Goal: Information Seeking & Learning: Find specific fact

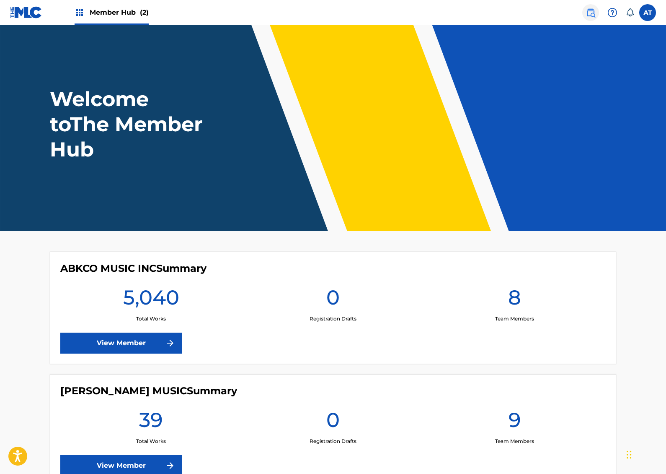
click at [591, 16] on img at bounding box center [591, 13] width 10 height 10
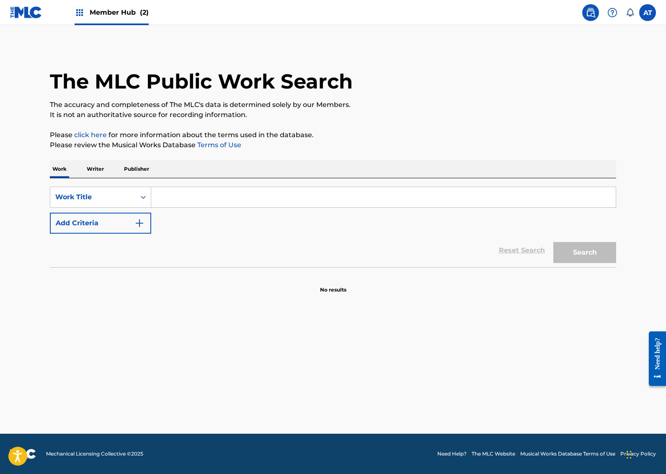
click at [233, 203] on input "Search Form" at bounding box center [383, 197] width 465 height 20
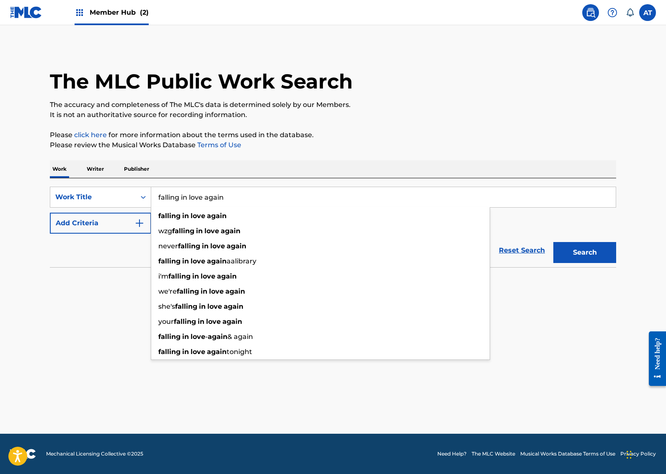
type input "falling in love again"
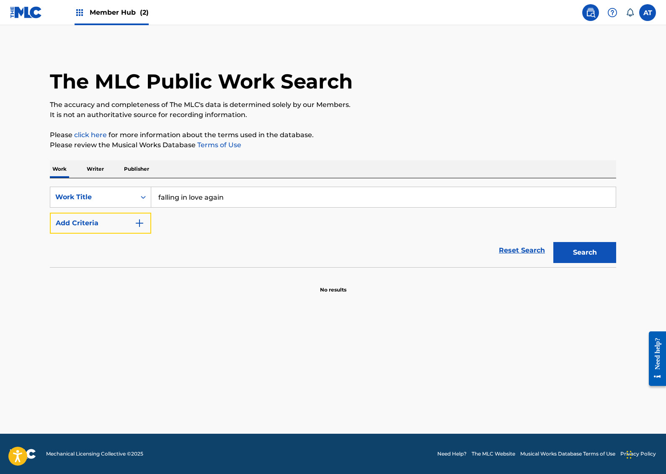
click at [50, 212] on button "Add Criteria" at bounding box center [100, 222] width 101 height 21
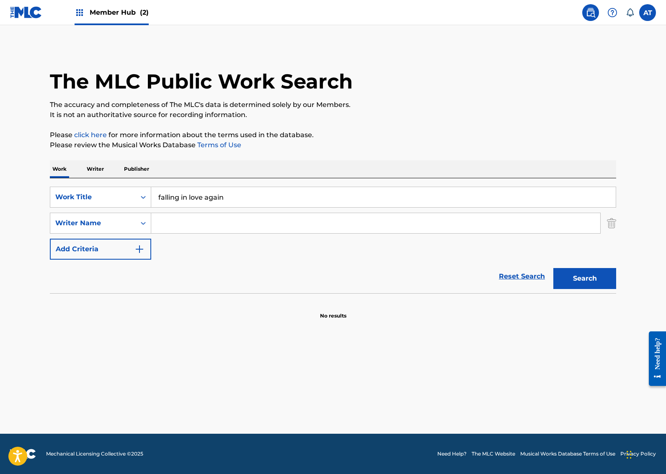
click at [233, 203] on input "falling in love again" at bounding box center [383, 197] width 465 height 20
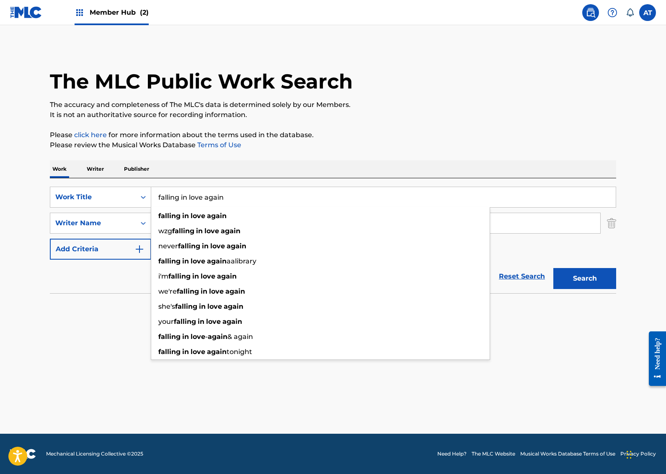
drag, startPoint x: 514, startPoint y: 344, endPoint x: 453, endPoint y: 302, distance: 74.1
click at [514, 344] on main "The MLC Public Work Search The accuracy and completeness of The MLC's data is d…" at bounding box center [333, 229] width 666 height 408
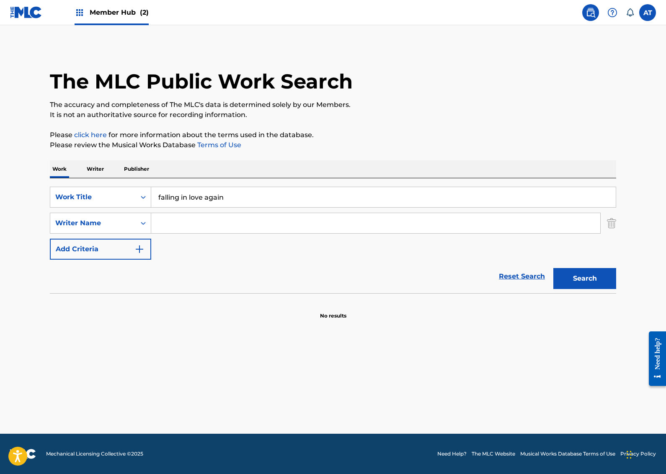
click at [333, 233] on div "Search Form" at bounding box center [376, 222] width 450 height 21
click at [331, 225] on input "Search Form" at bounding box center [375, 223] width 449 height 20
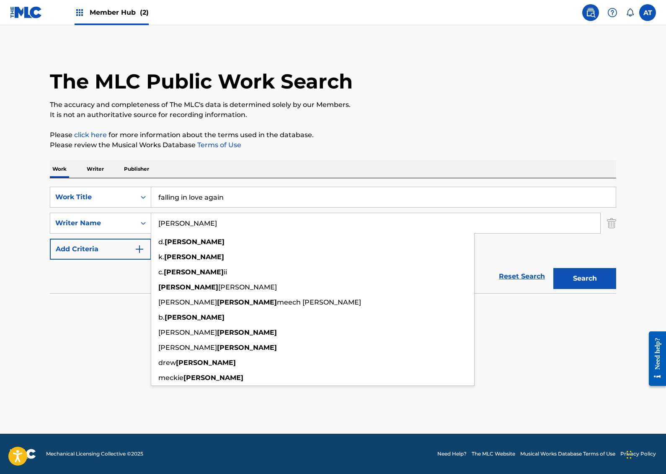
type input "[PERSON_NAME]"
click at [554, 268] on button "Search" at bounding box center [585, 278] width 63 height 21
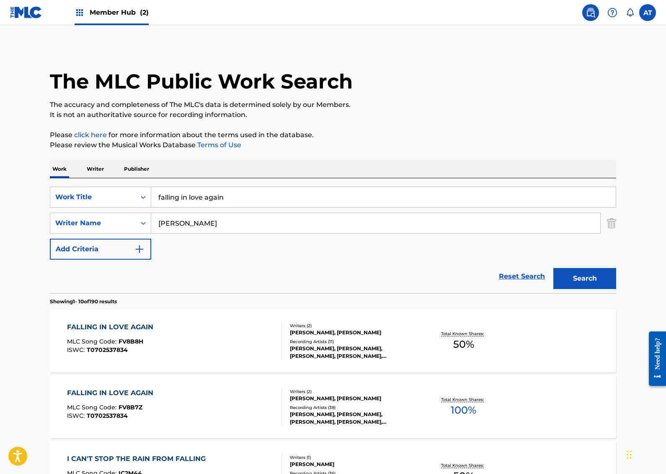
scroll to position [42, 0]
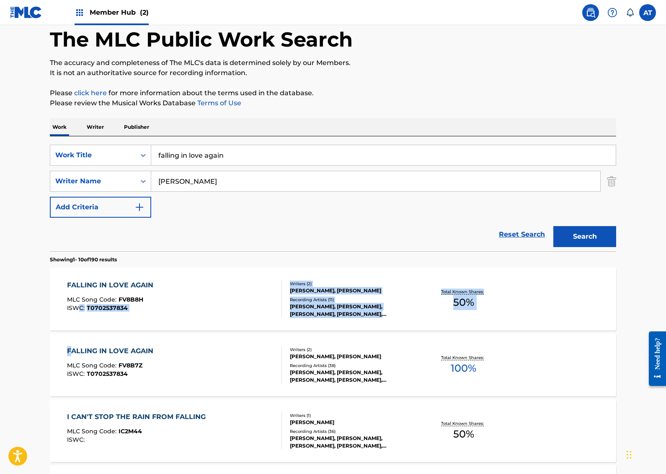
click at [124, 296] on span "FV8B8H" at bounding box center [131, 299] width 25 height 8
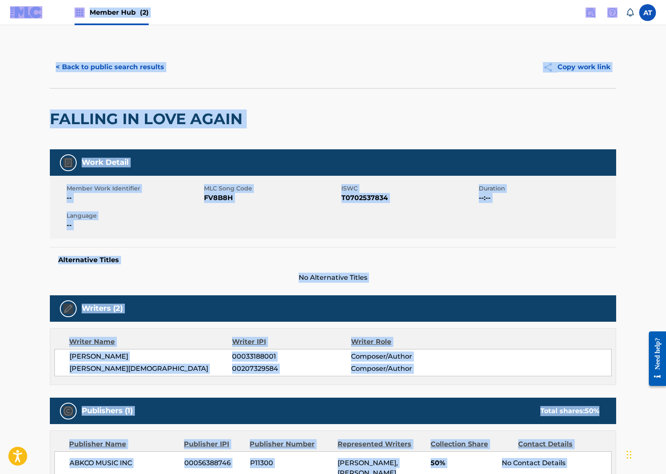
click at [124, 296] on div "Writers (2)" at bounding box center [333, 308] width 567 height 26
click at [98, 64] on button "< Back to public search results" at bounding box center [110, 67] width 120 height 21
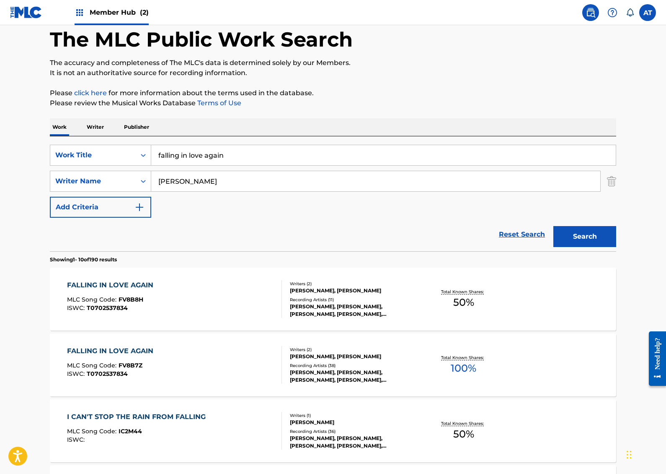
scroll to position [126, 0]
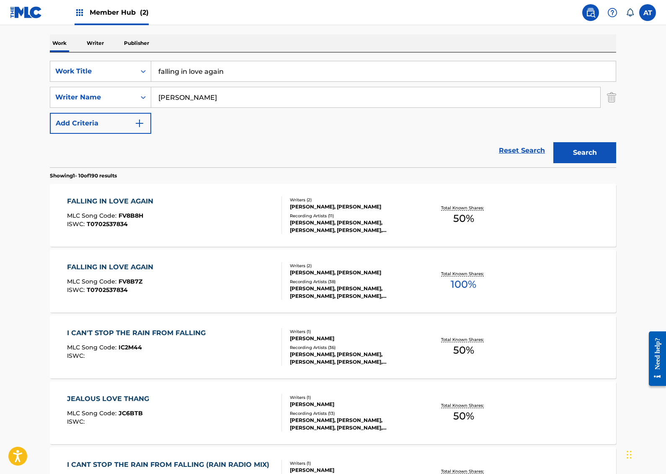
click at [361, 223] on div "[PERSON_NAME], [PERSON_NAME], [PERSON_NAME], [PERSON_NAME], [PERSON_NAME]" at bounding box center [353, 226] width 127 height 15
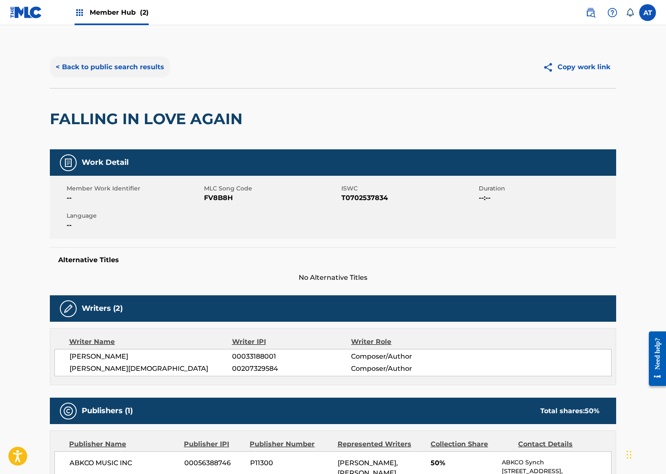
drag, startPoint x: 96, startPoint y: 65, endPoint x: 91, endPoint y: 65, distance: 4.6
click at [95, 65] on button "< Back to public search results" at bounding box center [110, 67] width 120 height 21
